Goal: Task Accomplishment & Management: Use online tool/utility

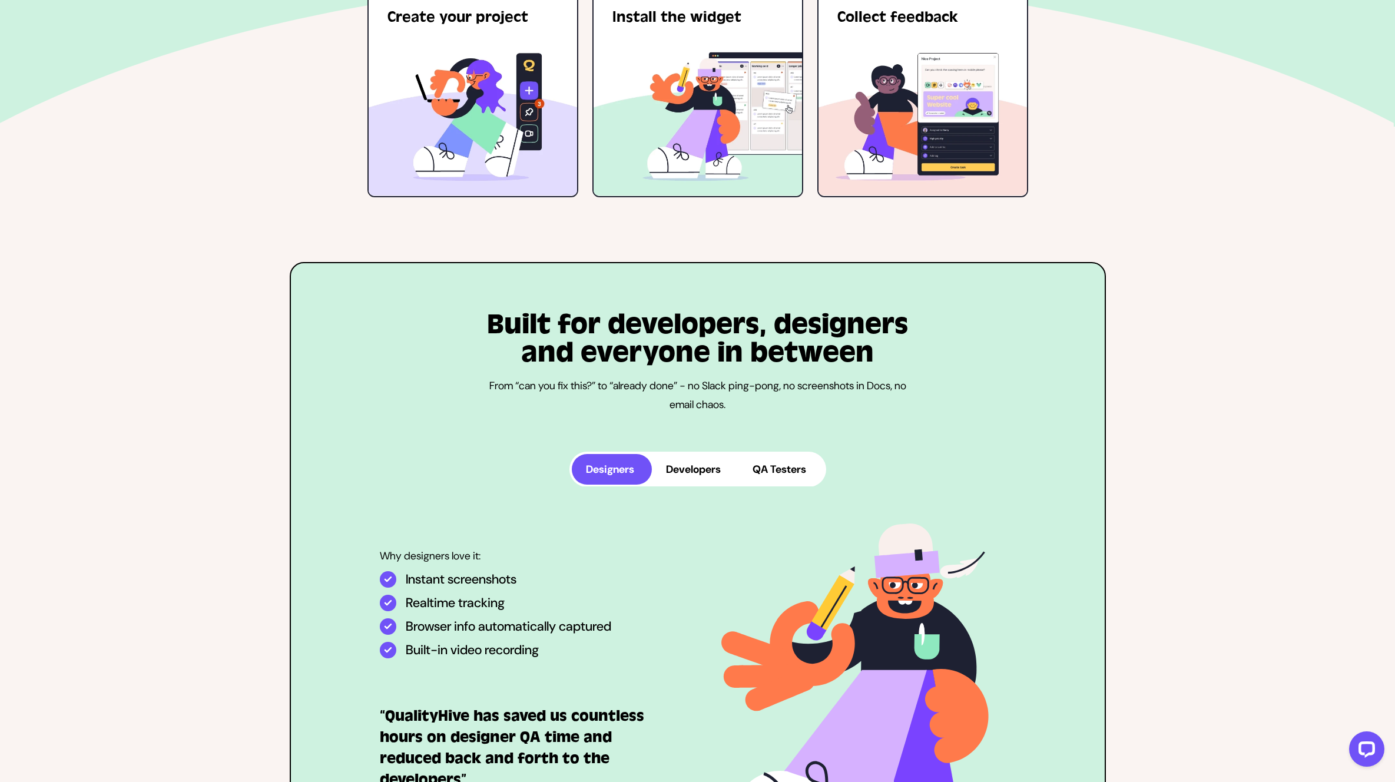
scroll to position [2928, 0]
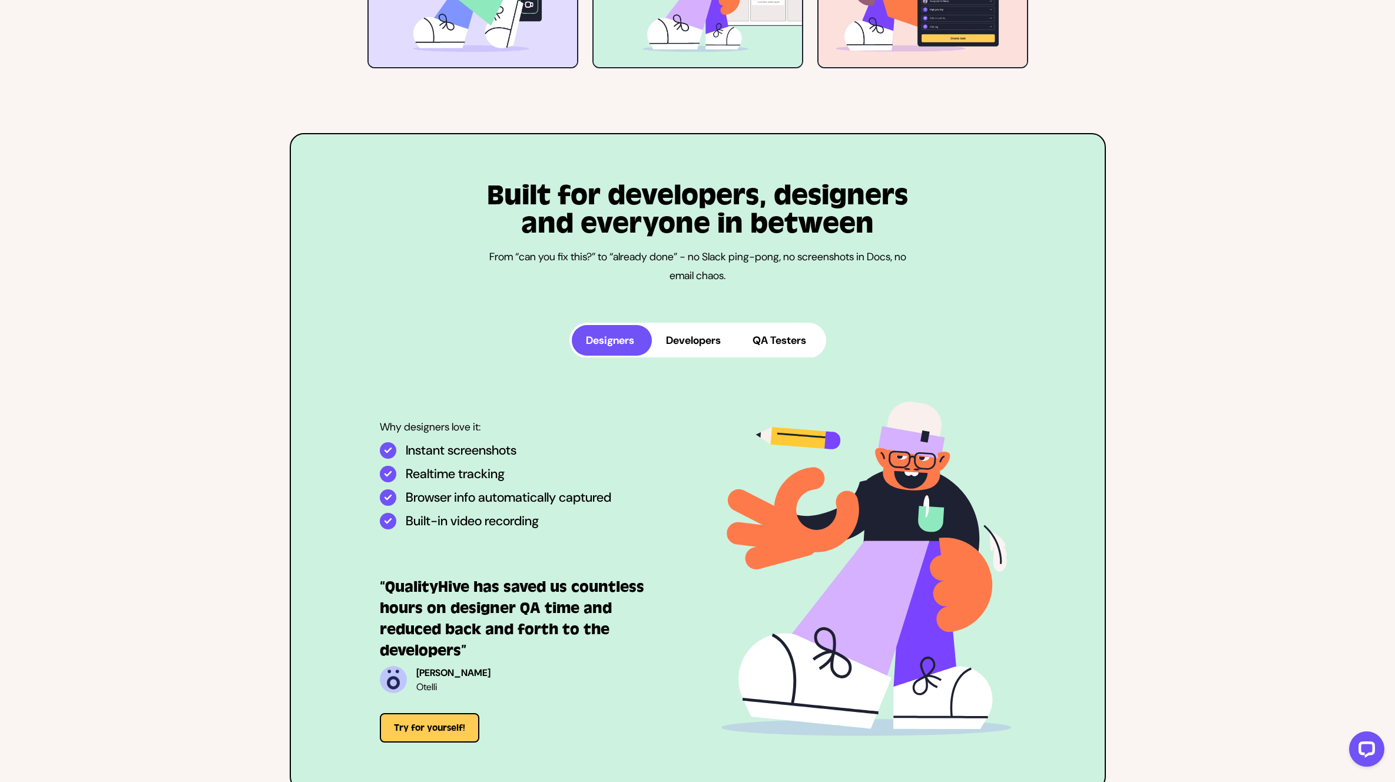
click at [704, 340] on button "Developers" at bounding box center [695, 340] width 87 height 31
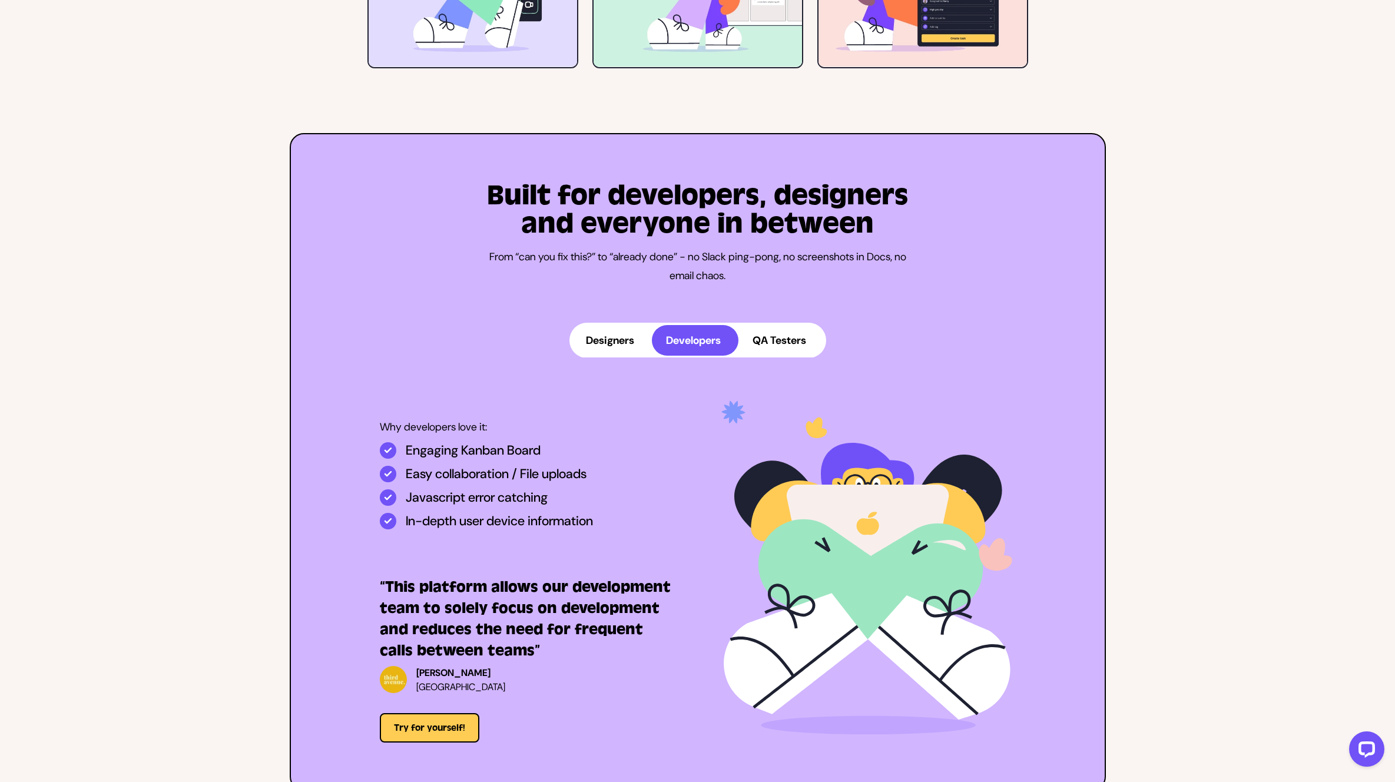
click at [785, 339] on button "QA Testers" at bounding box center [780, 340] width 85 height 31
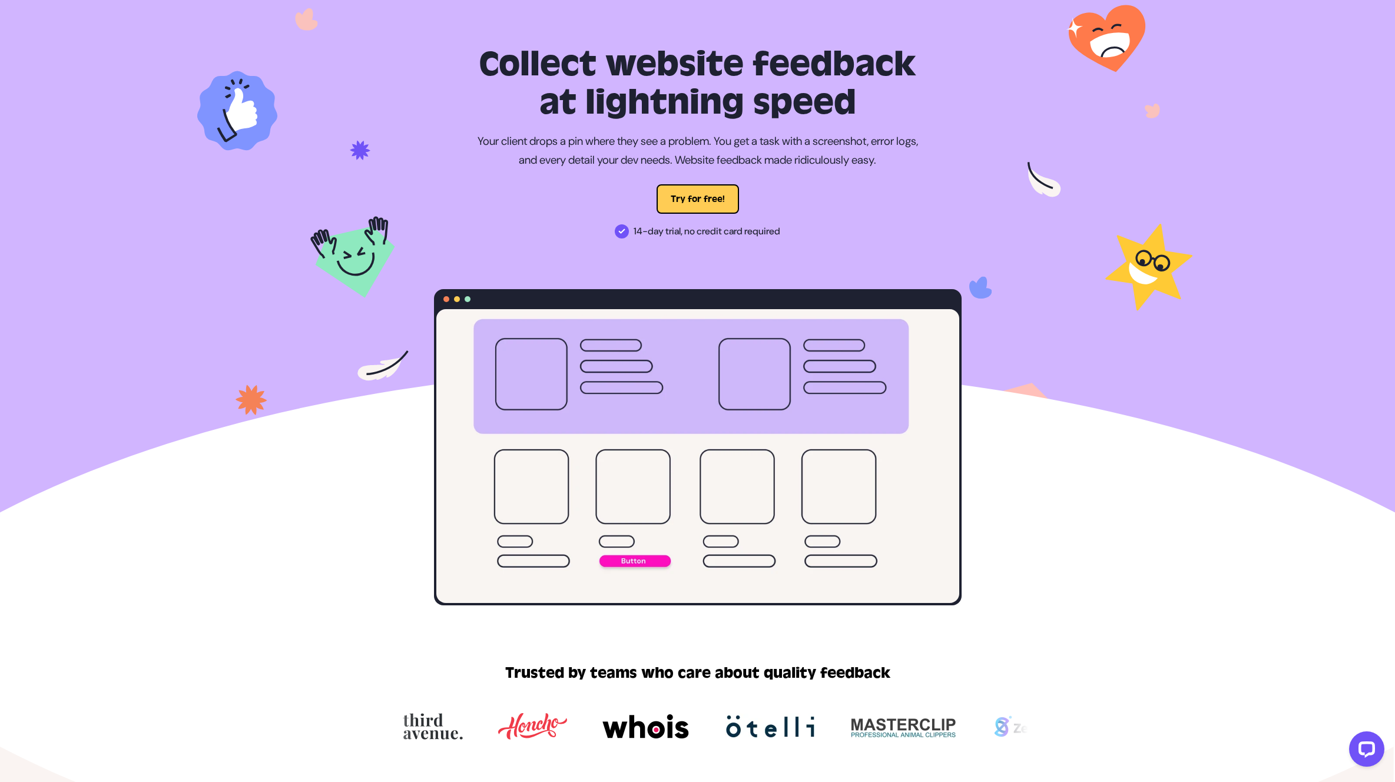
scroll to position [0, 0]
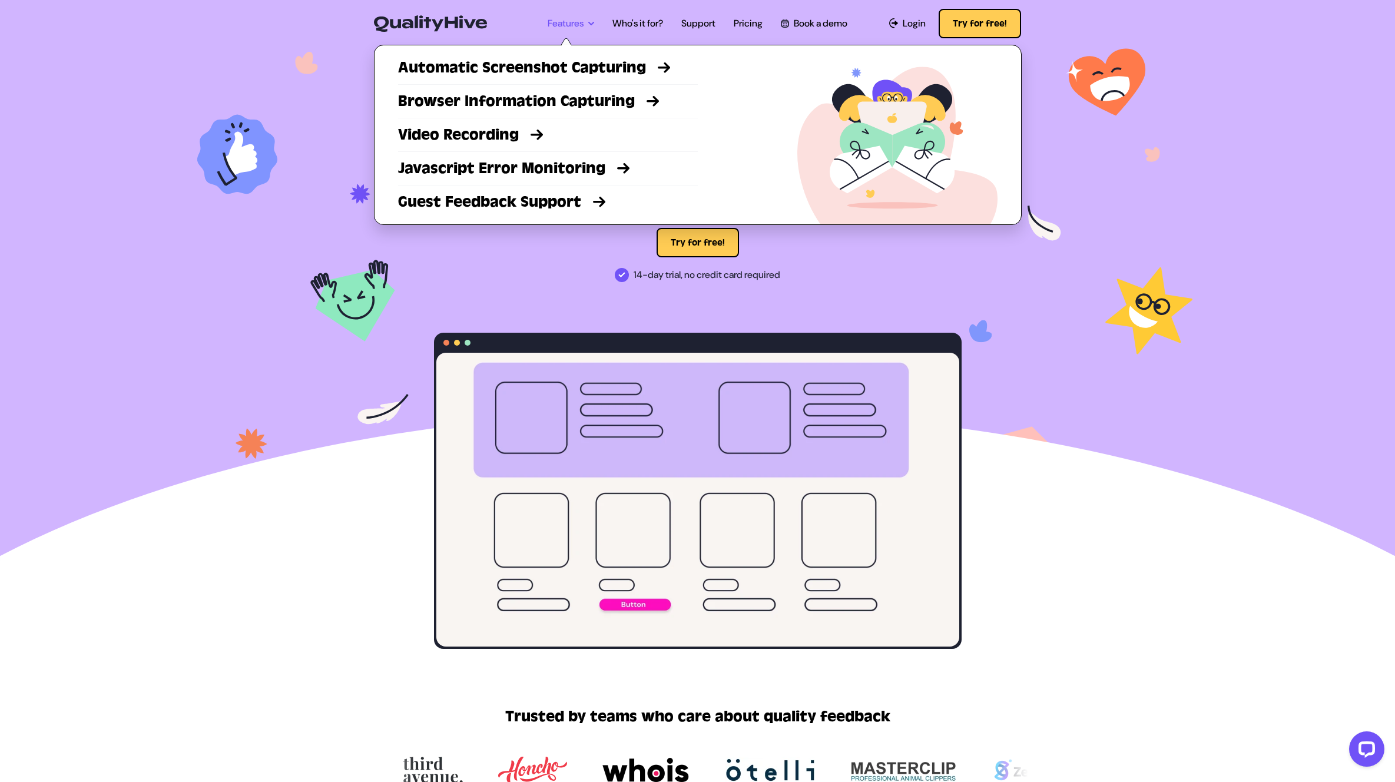
click at [586, 28] on link "Features" at bounding box center [571, 23] width 47 height 14
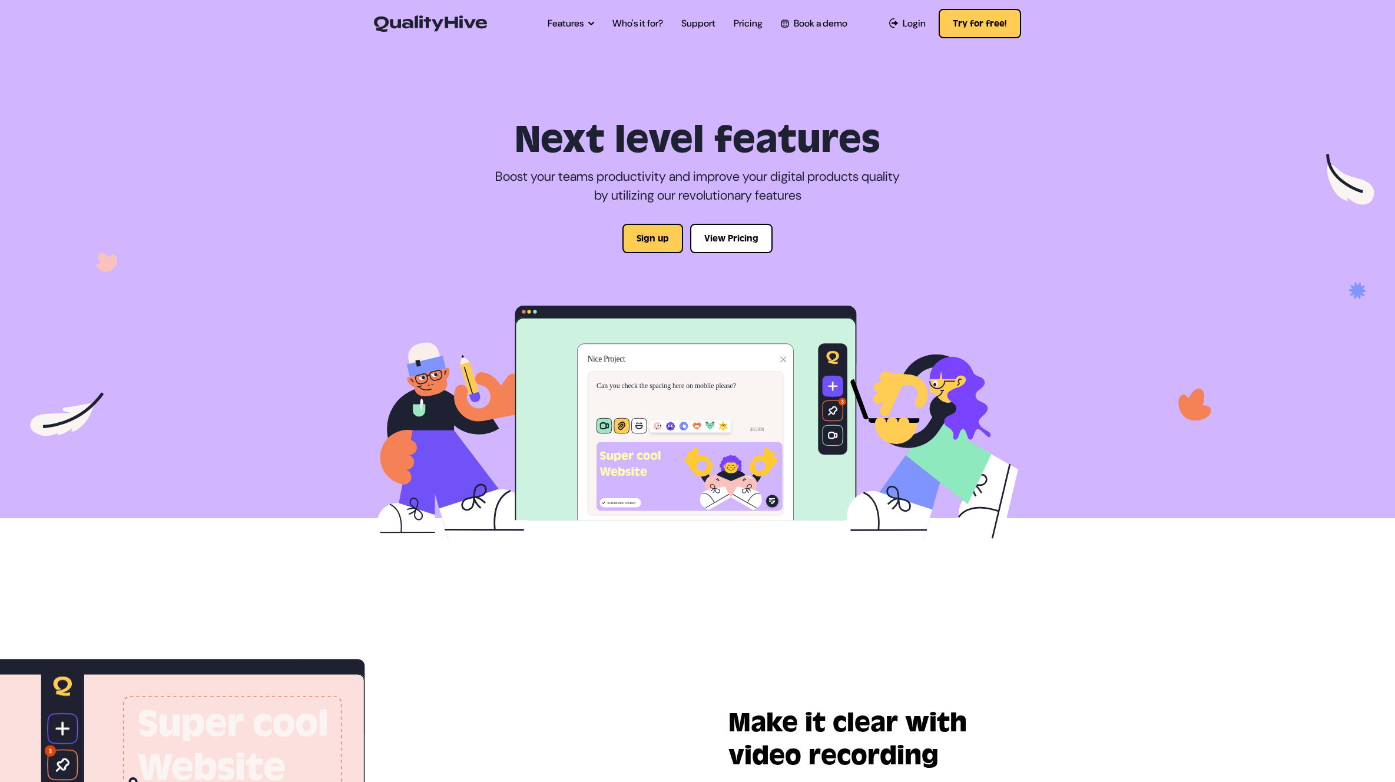
click at [652, 26] on link "Who's it for?" at bounding box center [637, 23] width 51 height 14
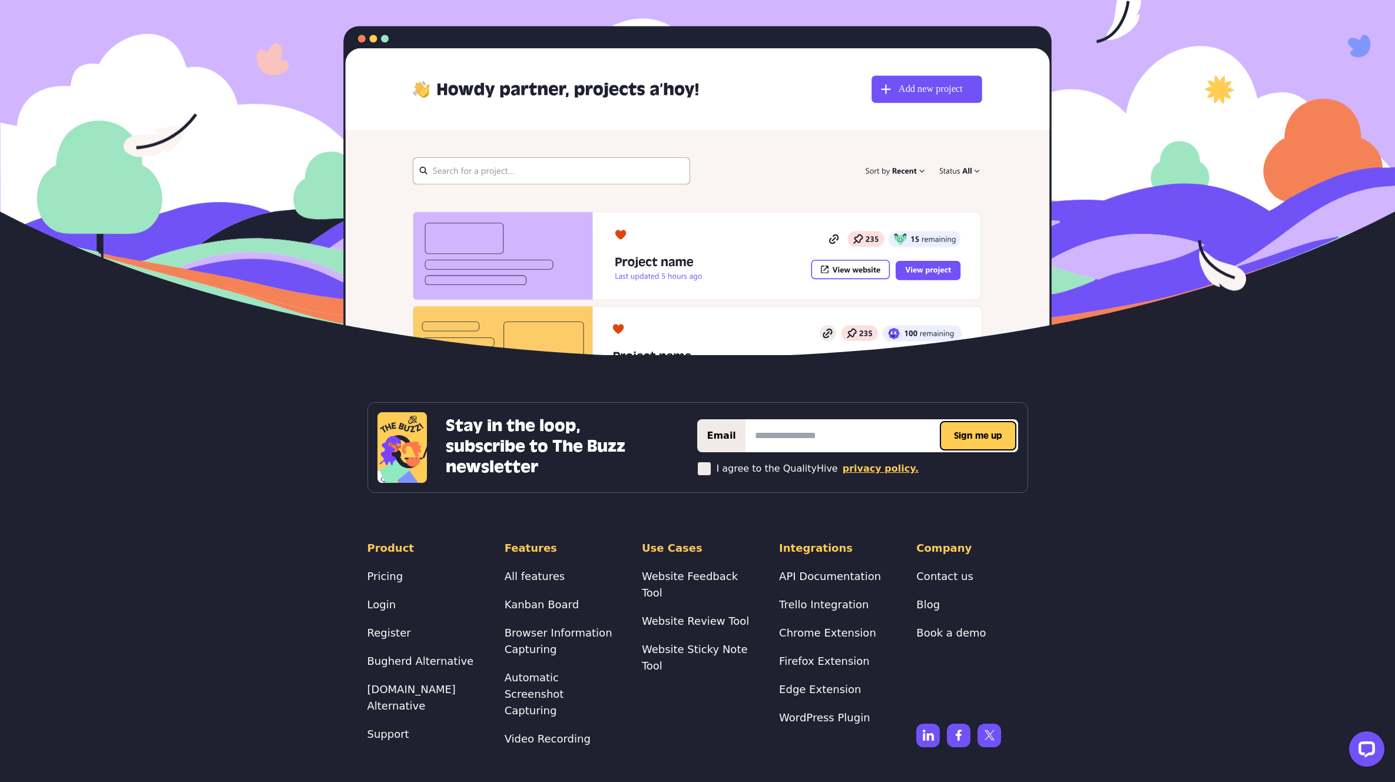
scroll to position [2549, 0]
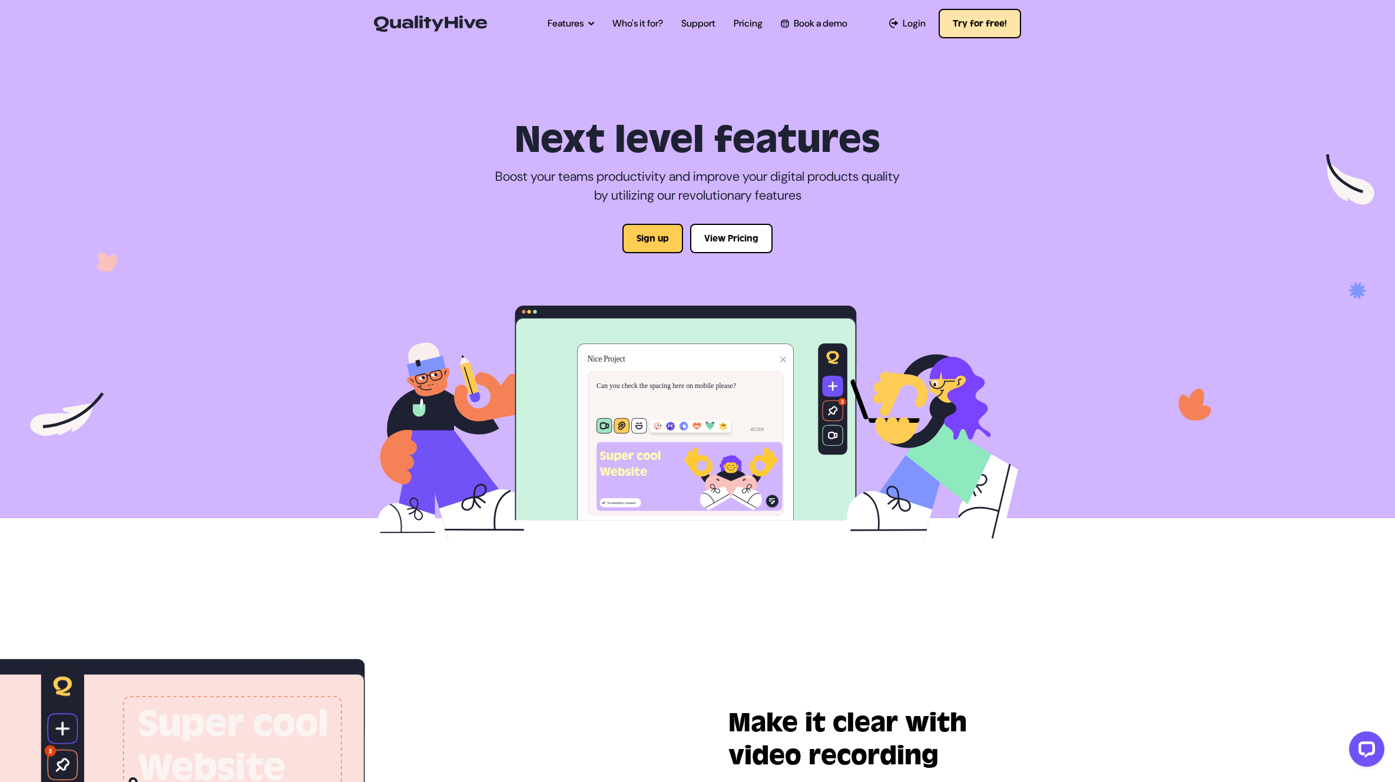
click at [970, 20] on button "Try for free!" at bounding box center [980, 23] width 82 height 29
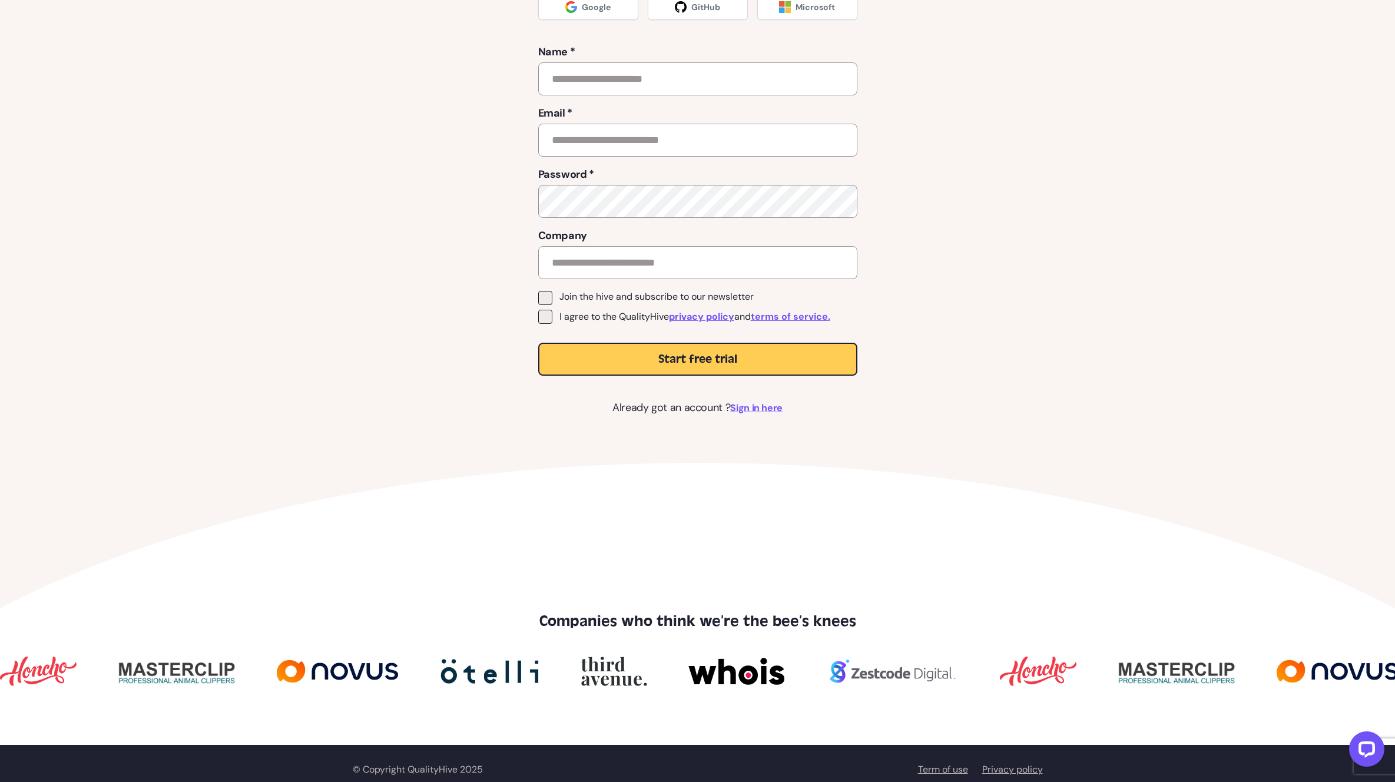
scroll to position [254, 0]
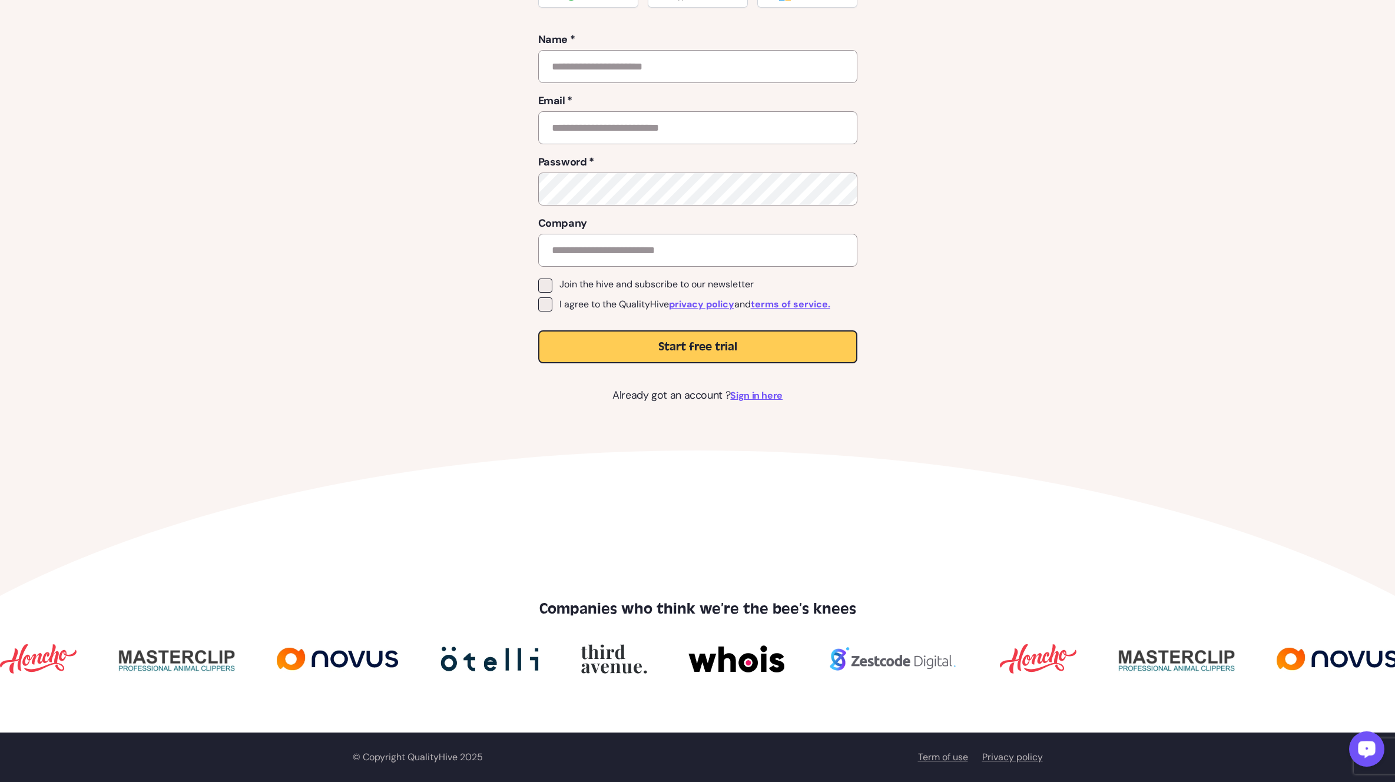
click at [1364, 743] on div "Open LiveChat chat widget" at bounding box center [1367, 748] width 20 height 20
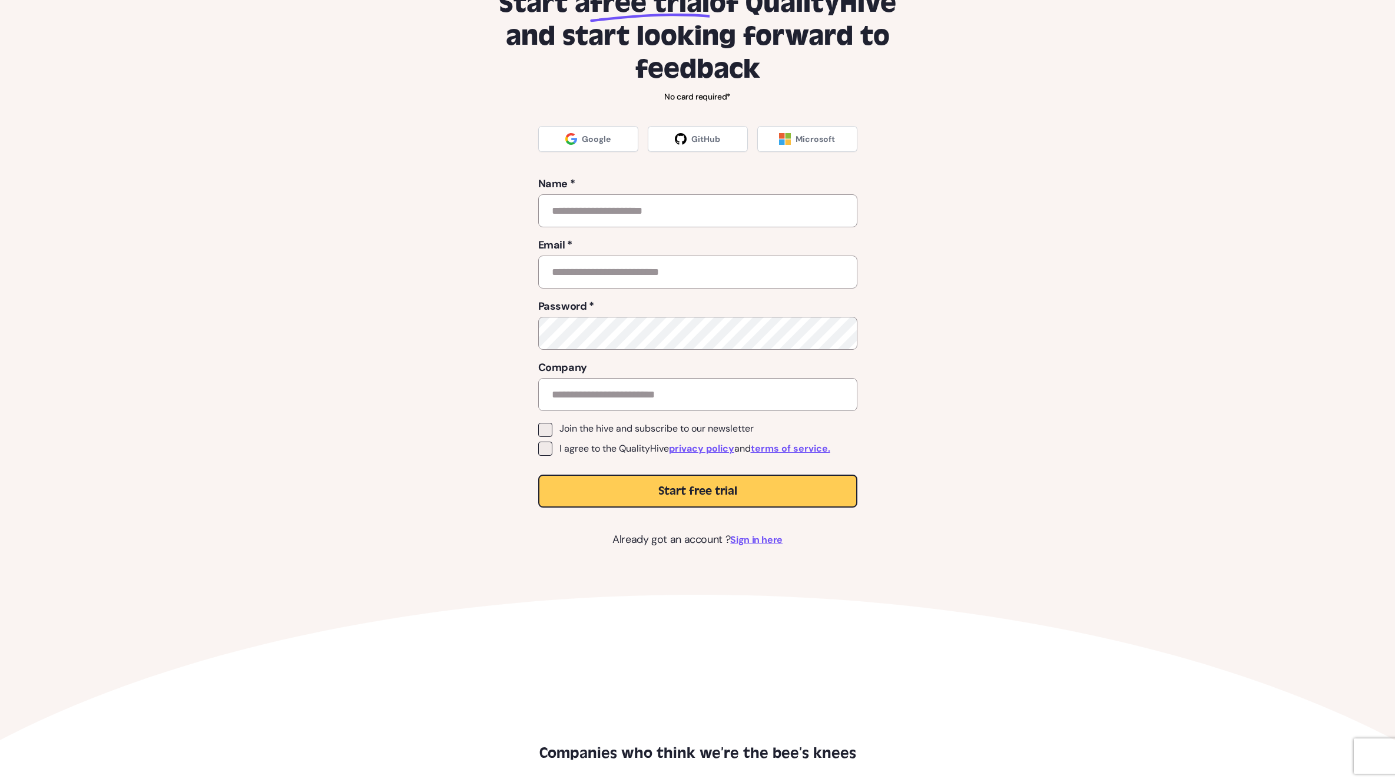
scroll to position [0, 0]
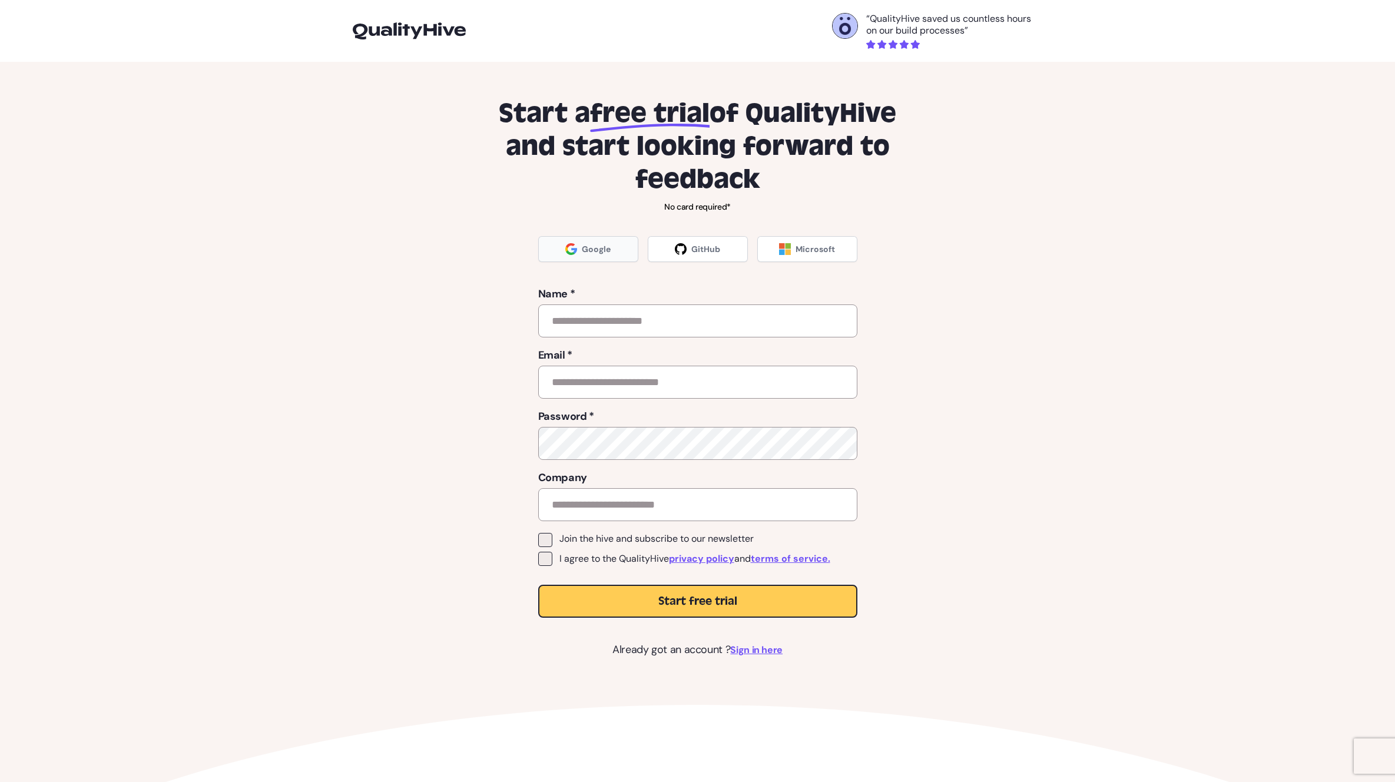
click at [594, 244] on span "Google" at bounding box center [596, 249] width 29 height 12
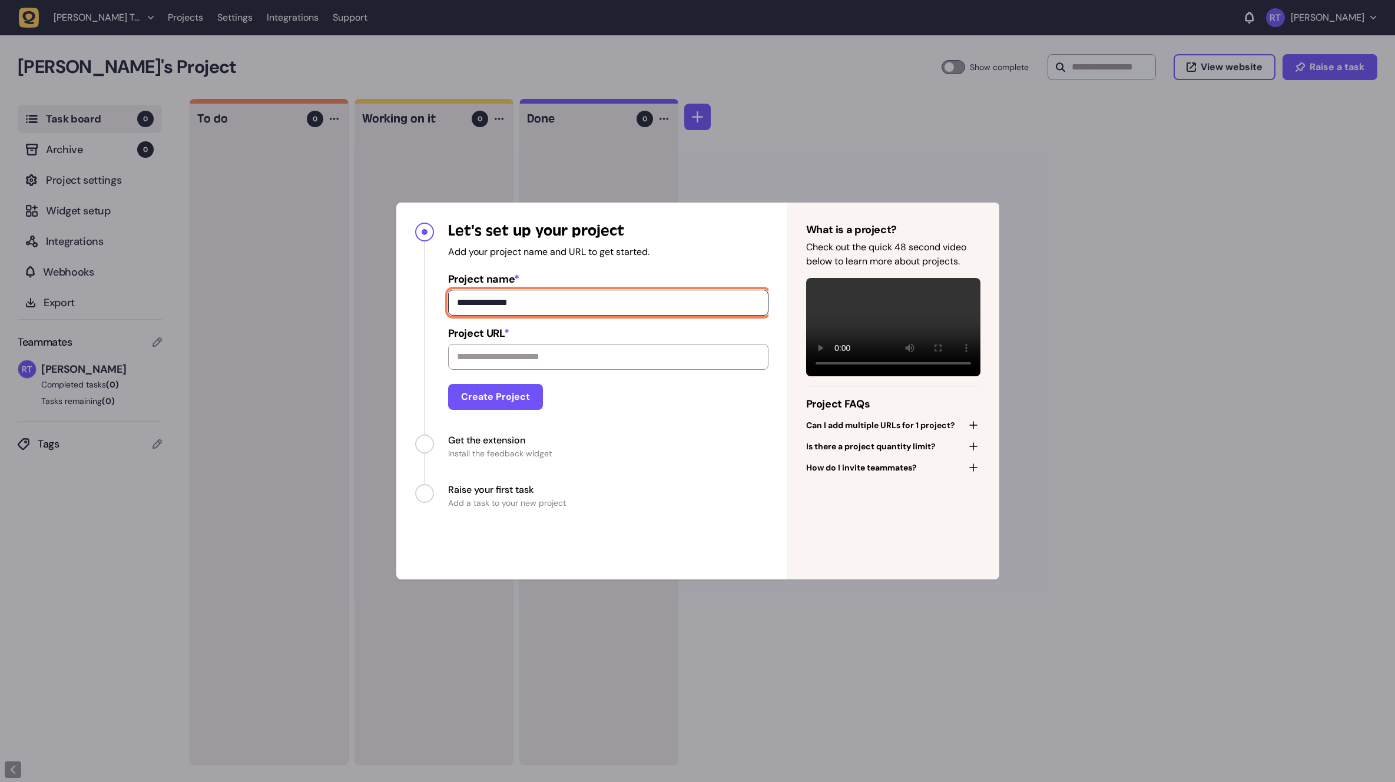
click at [617, 310] on input "**********" at bounding box center [608, 303] width 320 height 26
type input "********"
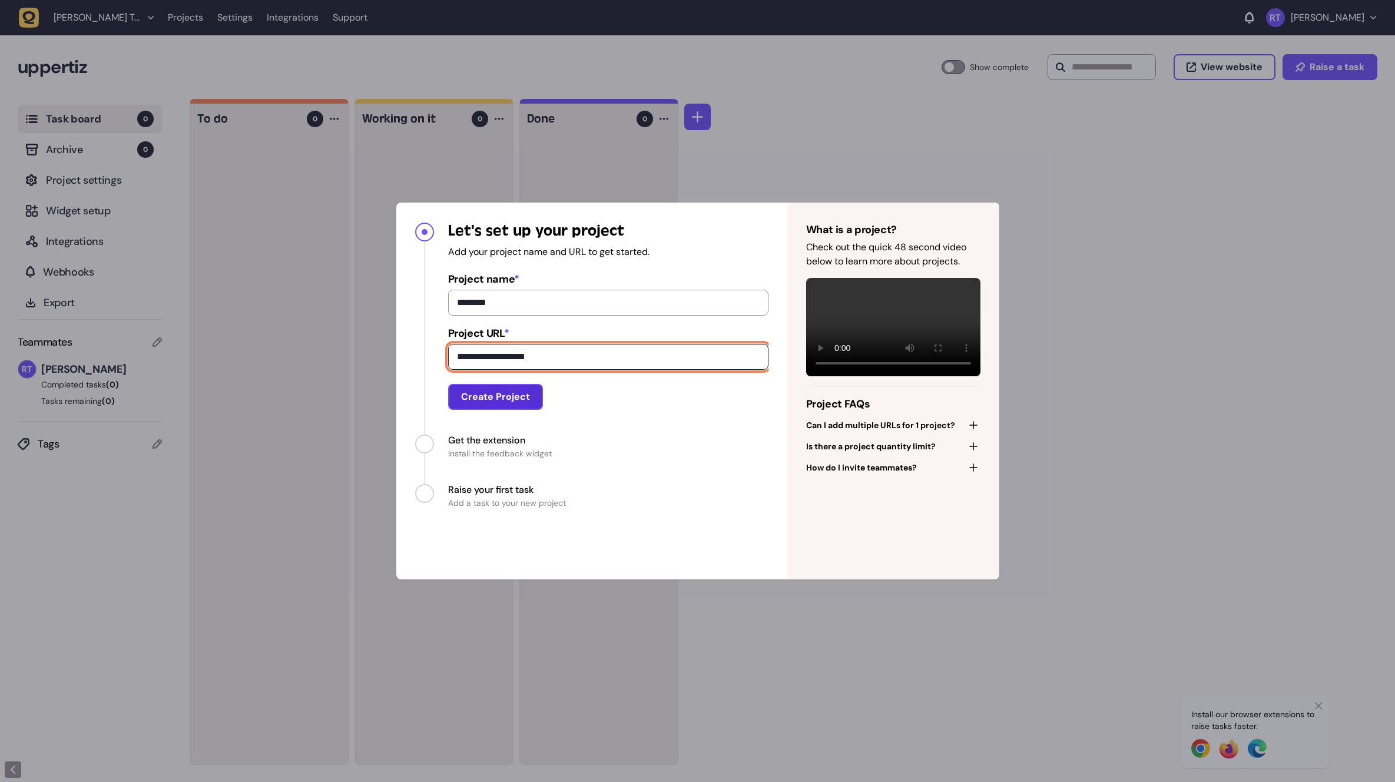
type input "**********"
click at [508, 397] on button "Create Project" at bounding box center [495, 397] width 95 height 26
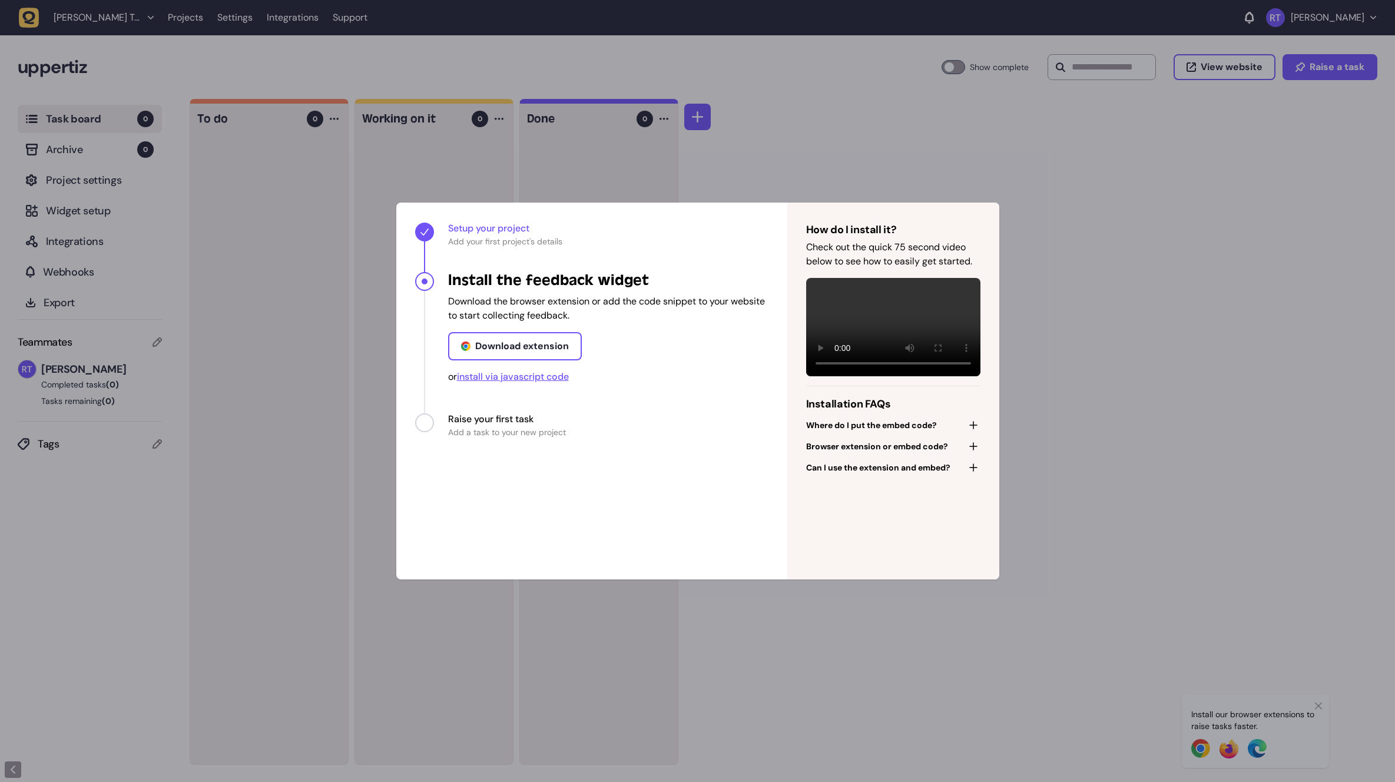
click at [527, 375] on span "install via javascript code" at bounding box center [513, 376] width 112 height 12
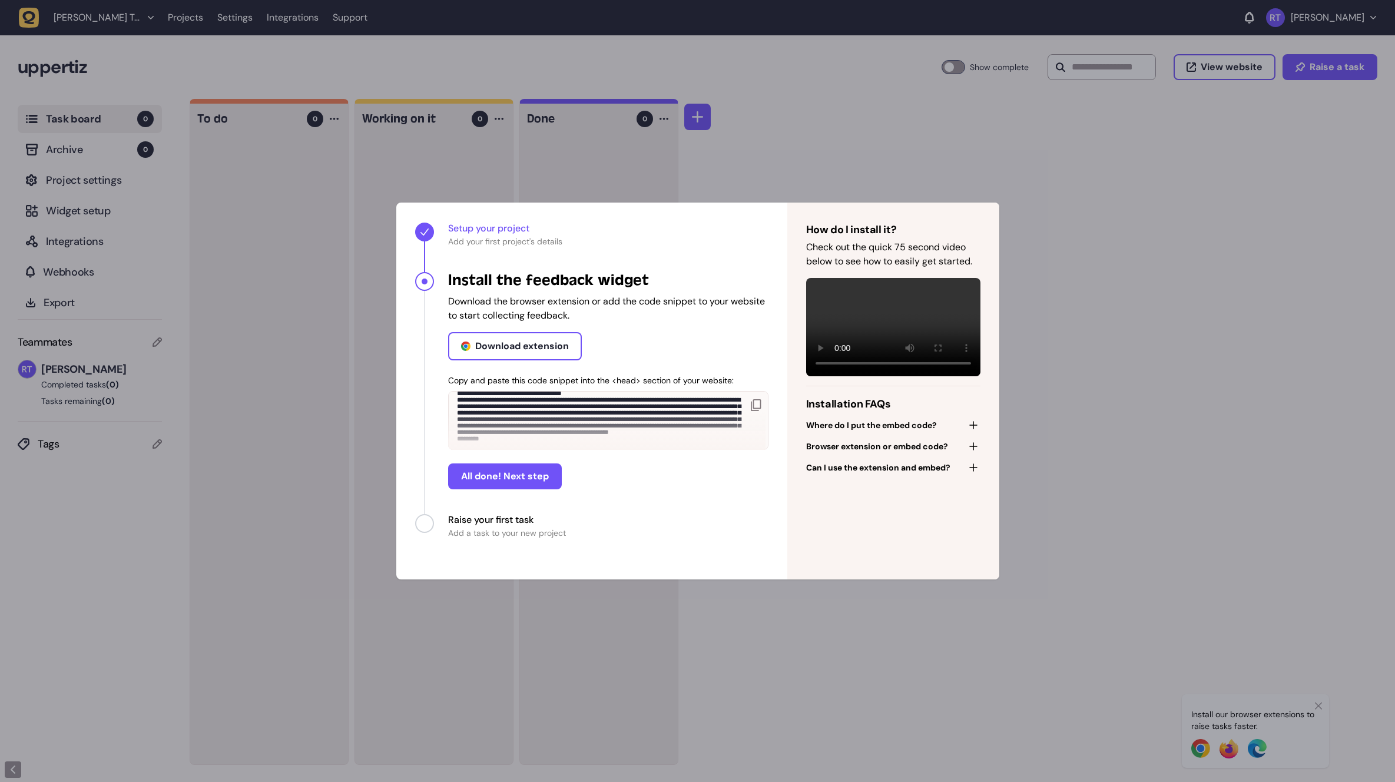
scroll to position [44, 0]
click at [758, 406] on icon "Progress" at bounding box center [756, 405] width 10 height 12
click at [519, 480] on button "All done! Next step" at bounding box center [505, 476] width 114 height 26
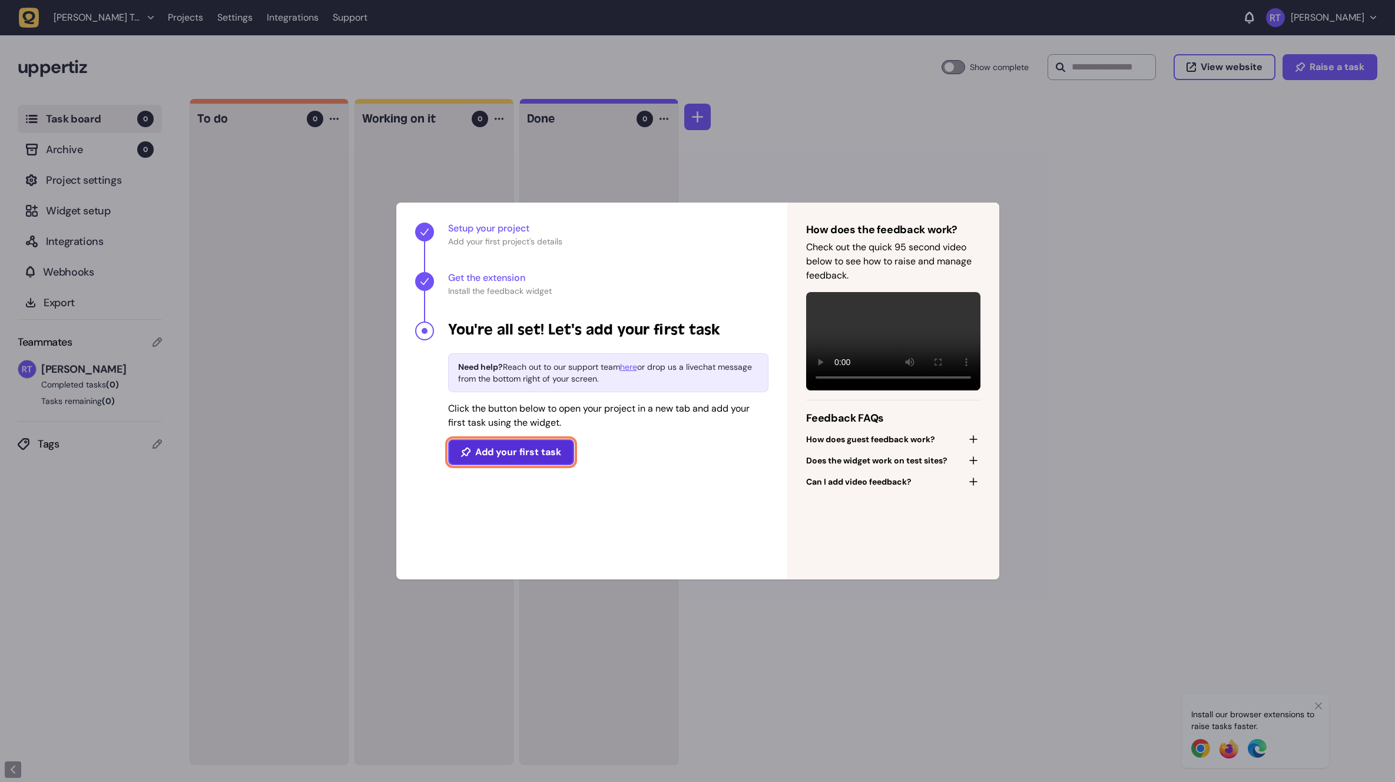
click at [521, 454] on button "Add your first task" at bounding box center [511, 452] width 126 height 26
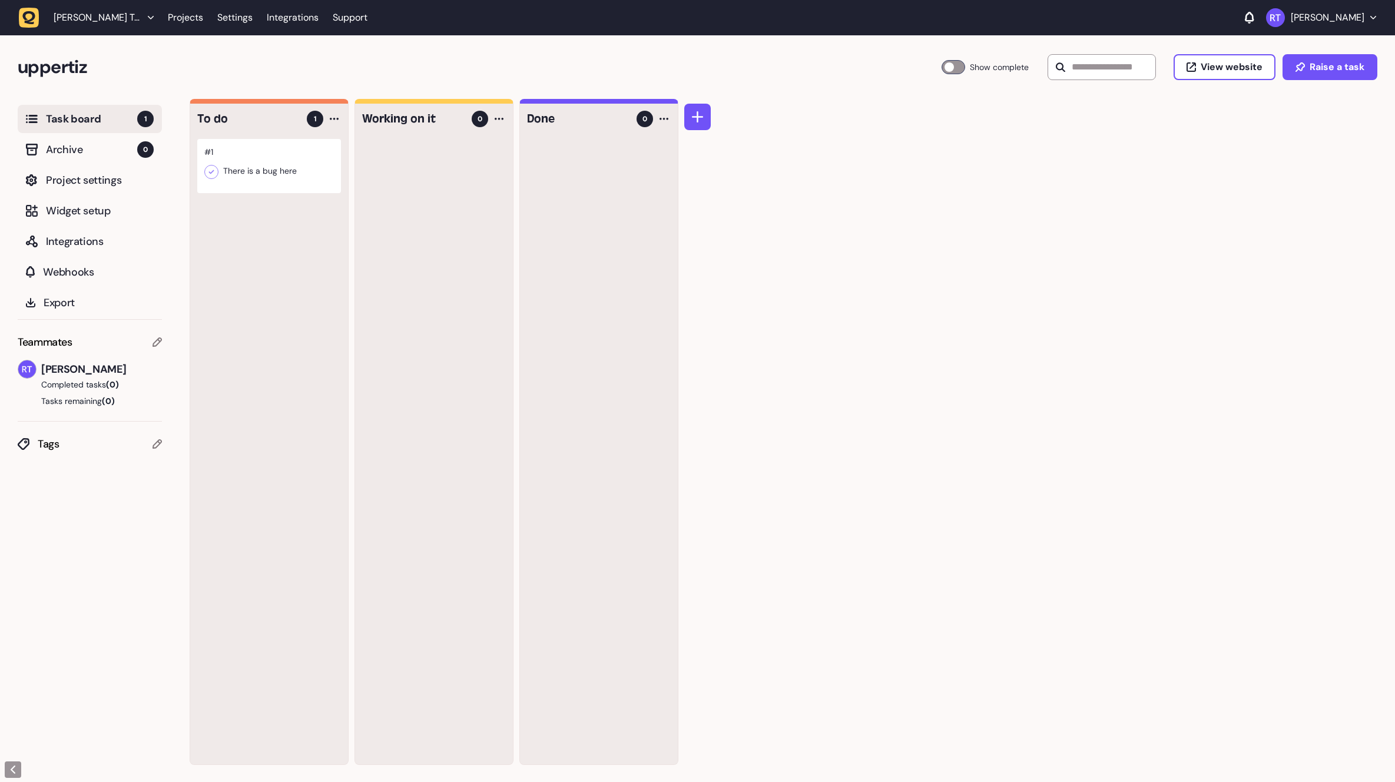
click at [257, 157] on div at bounding box center [269, 166] width 144 height 54
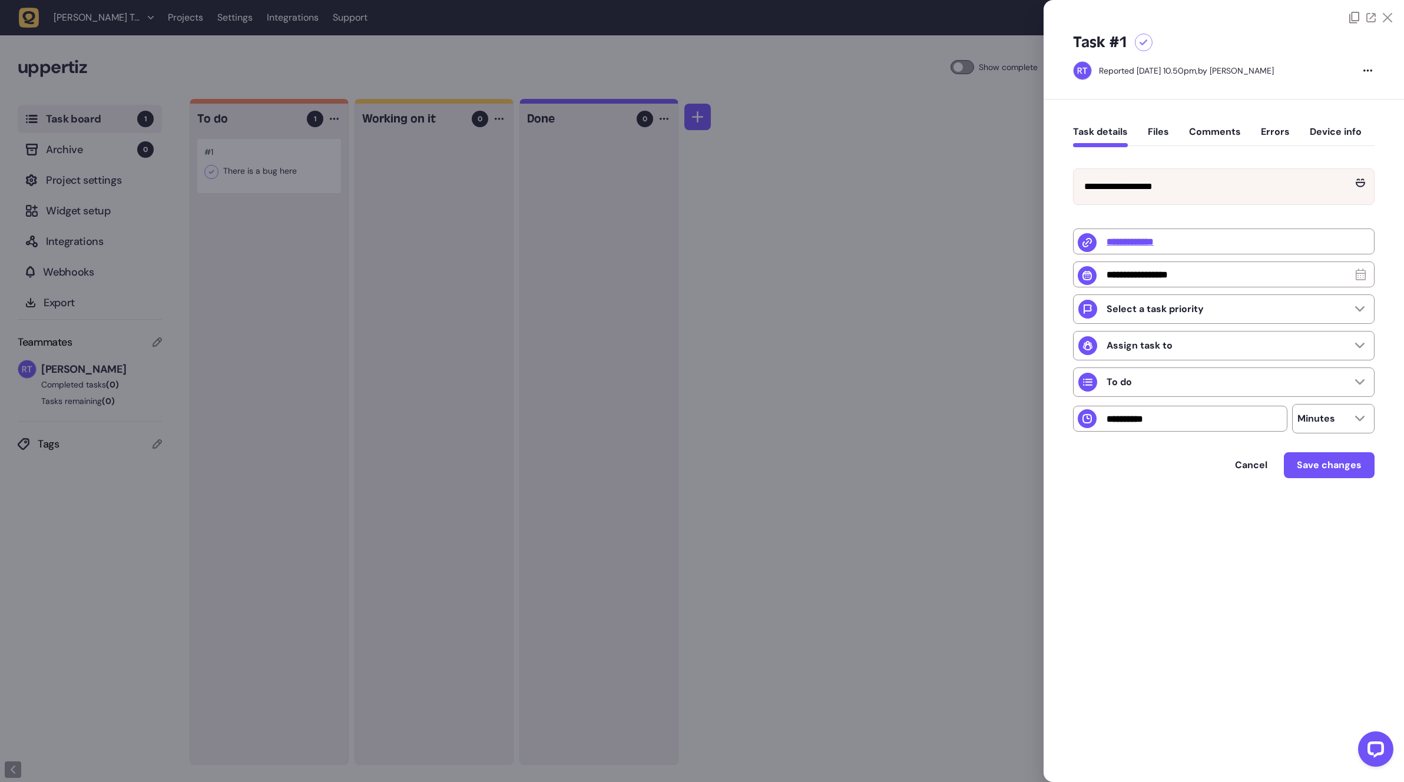
click at [1157, 138] on button "Files" at bounding box center [1158, 136] width 21 height 21
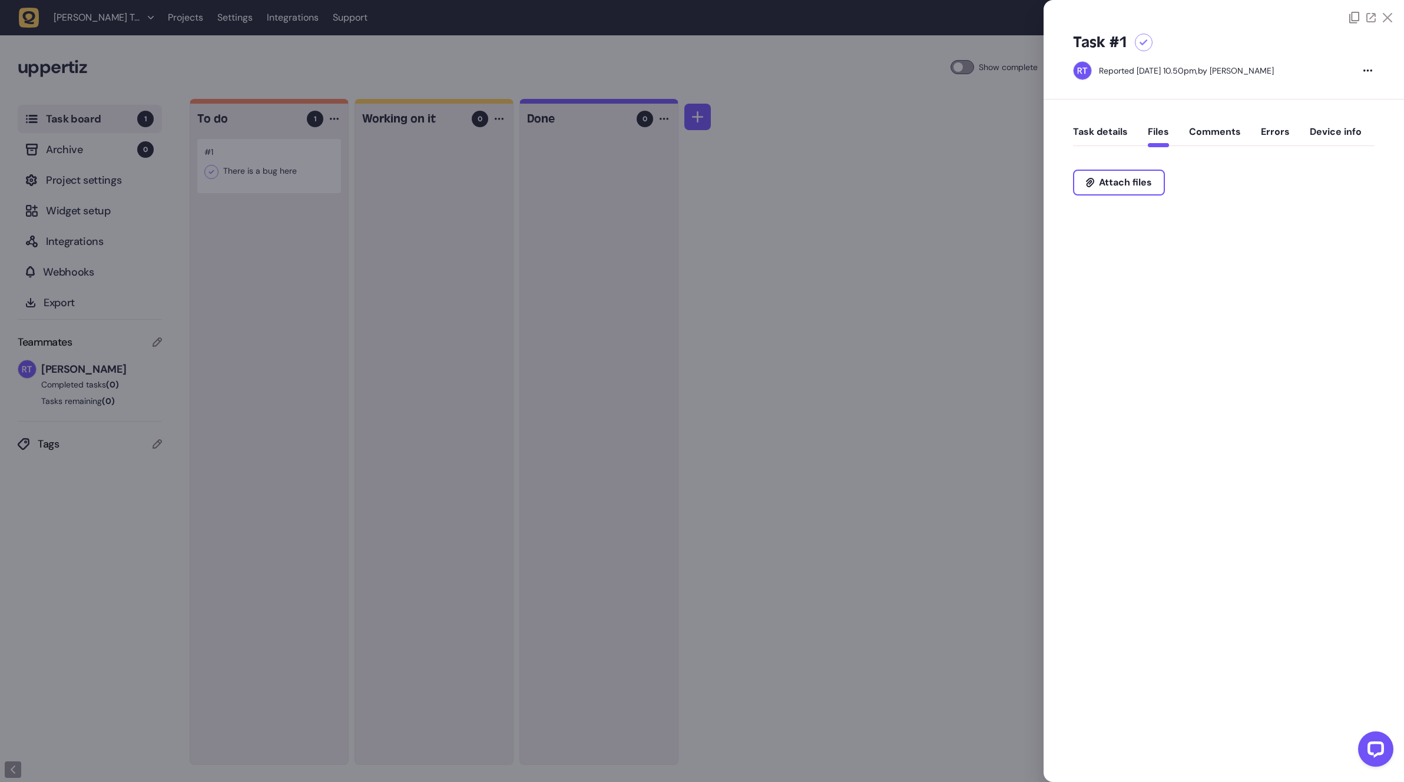
click at [1218, 138] on button "Comments" at bounding box center [1215, 136] width 52 height 21
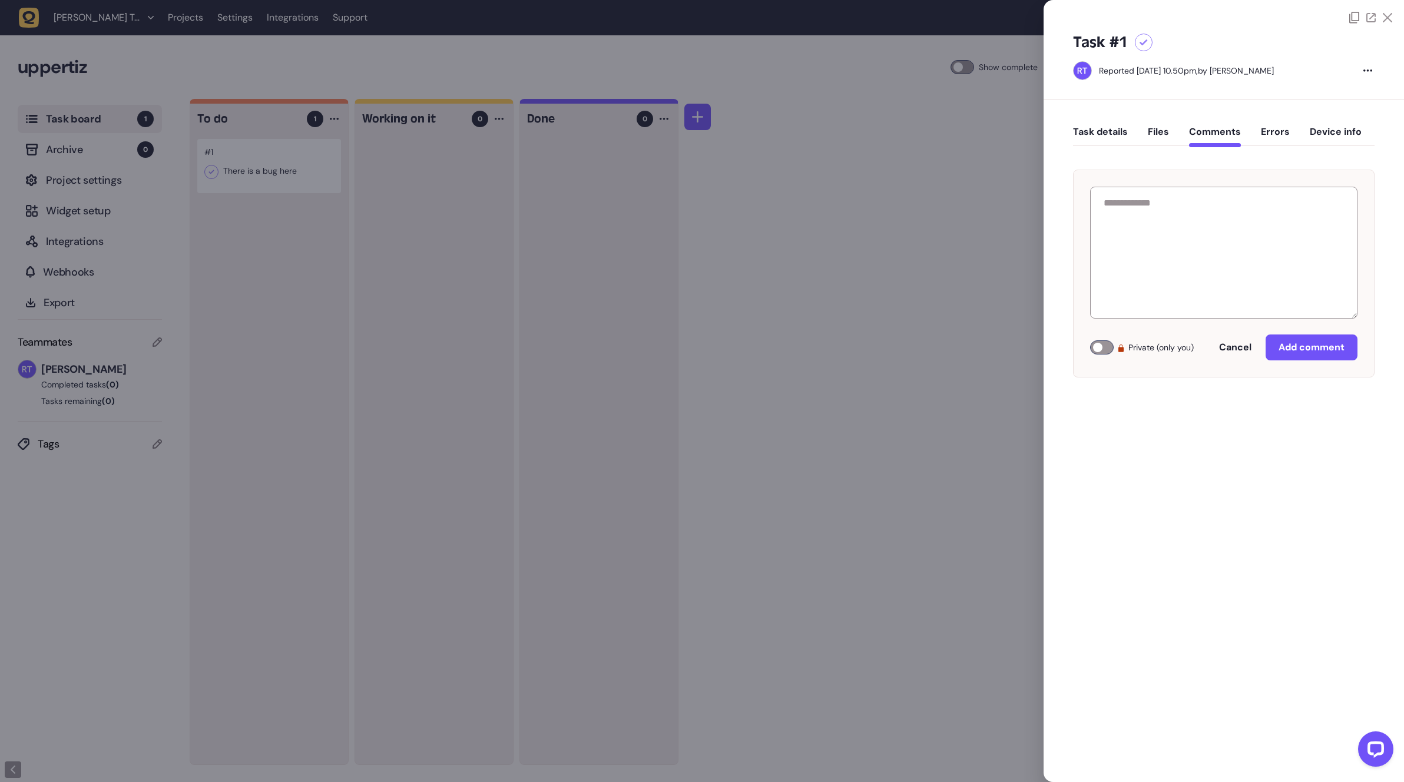
click at [1263, 135] on button "Errors" at bounding box center [1275, 136] width 29 height 21
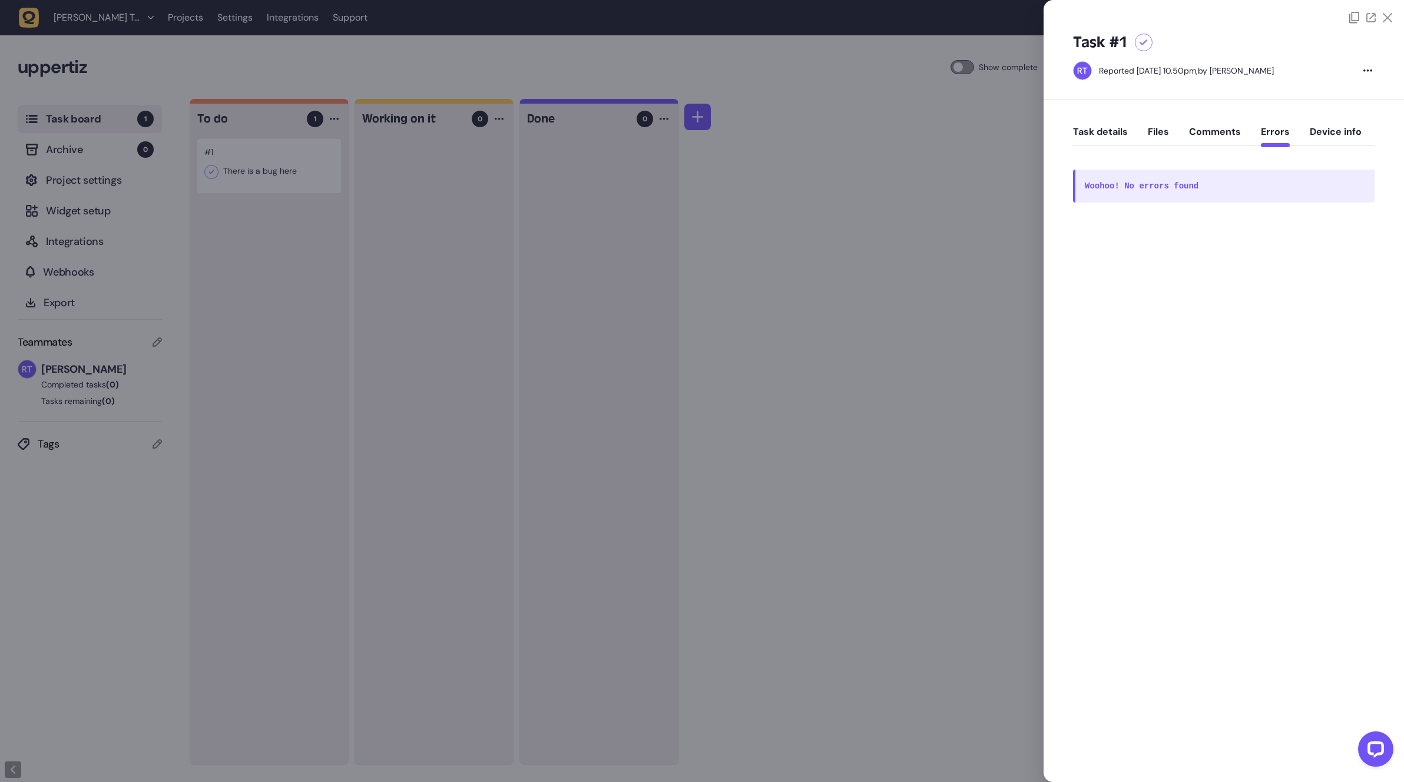
click at [1334, 138] on button "Device info" at bounding box center [1336, 136] width 52 height 21
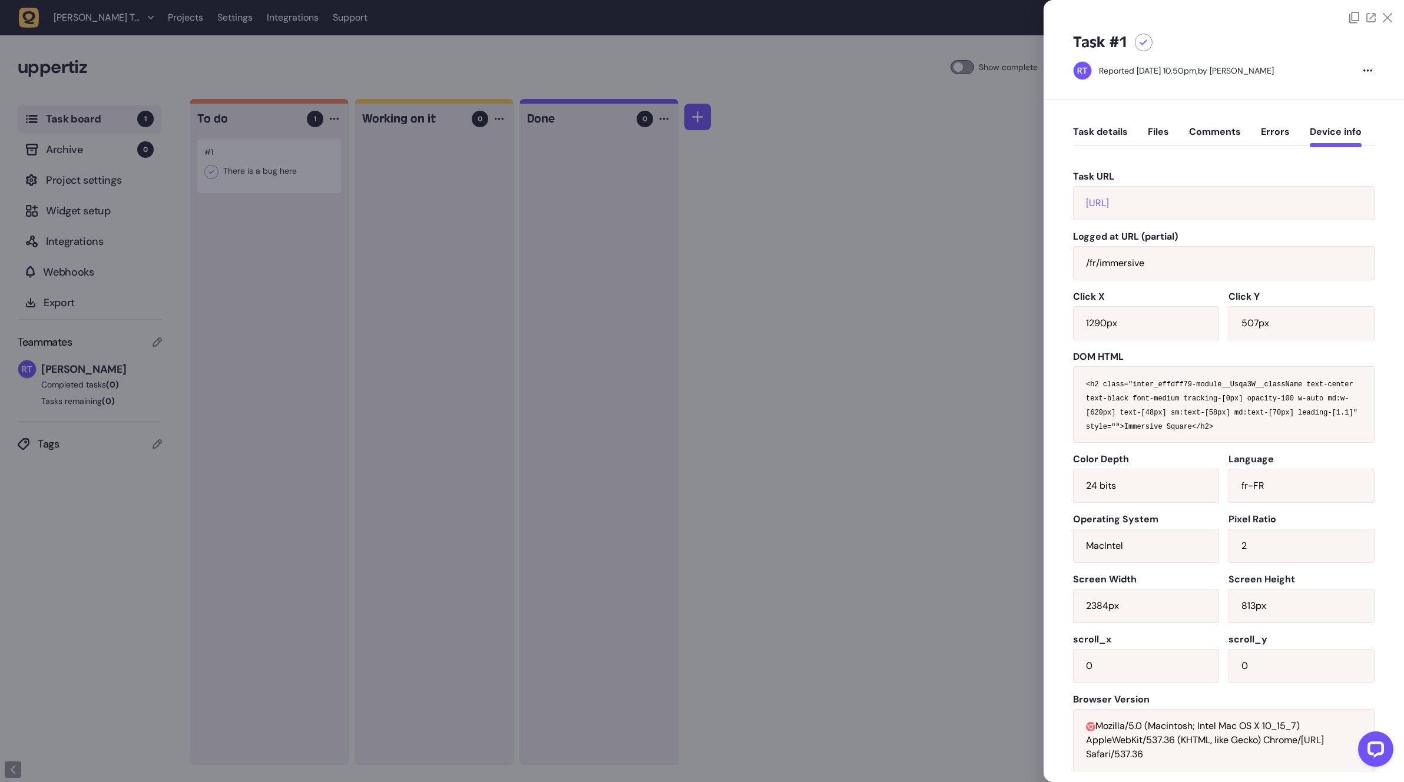
click at [1102, 130] on button "Task details" at bounding box center [1100, 136] width 55 height 21
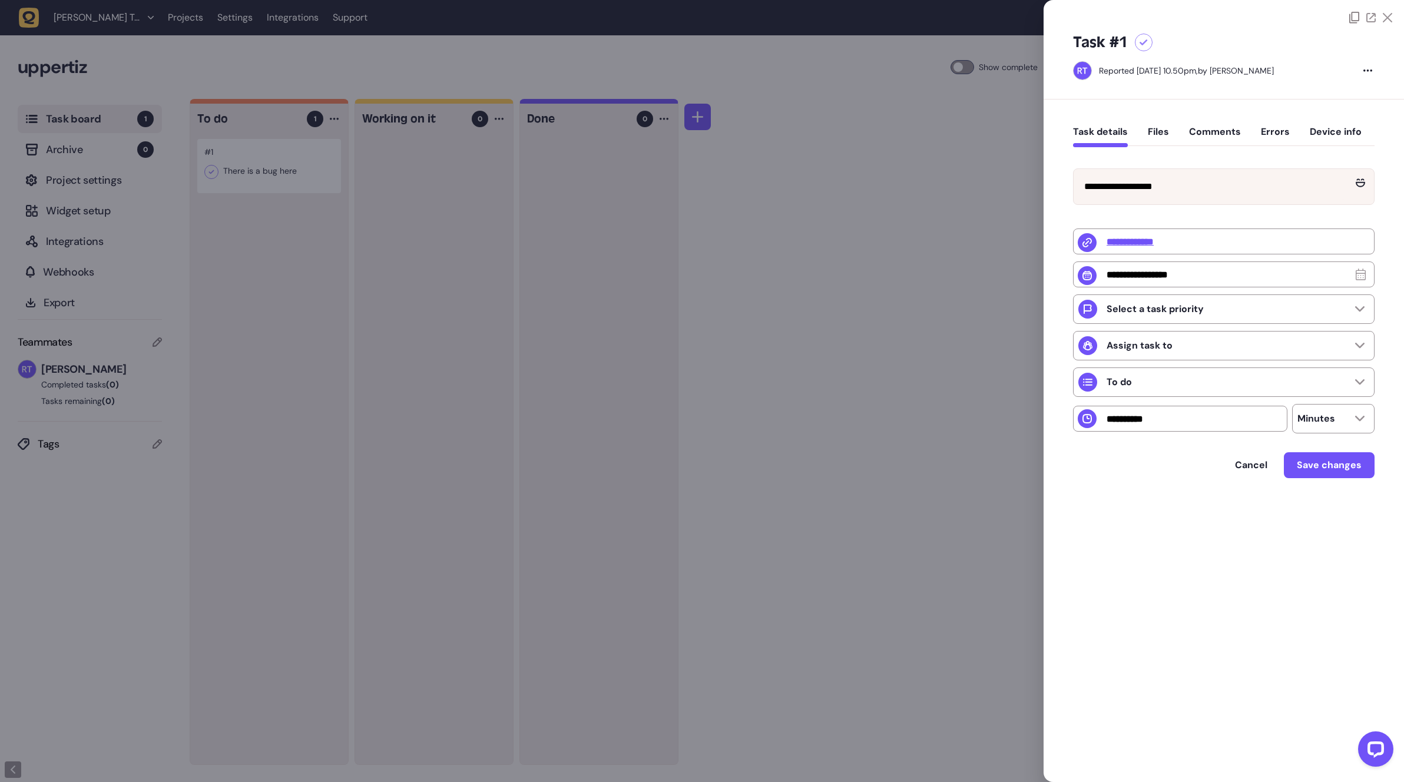
click at [1390, 18] on icon at bounding box center [1387, 17] width 9 height 9
